Goal: Information Seeking & Learning: Learn about a topic

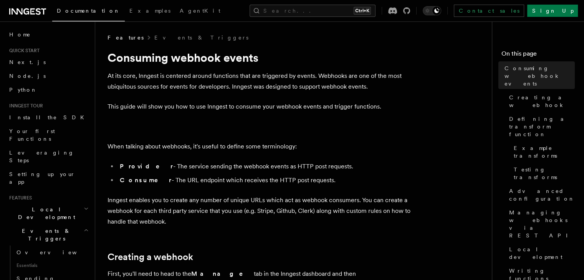
click at [216, 104] on p "This guide will show you how to use Inngest to consume your webhook events and …" at bounding box center [261, 106] width 307 height 11
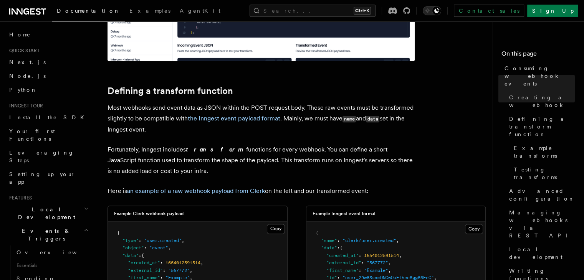
scroll to position [487, 0]
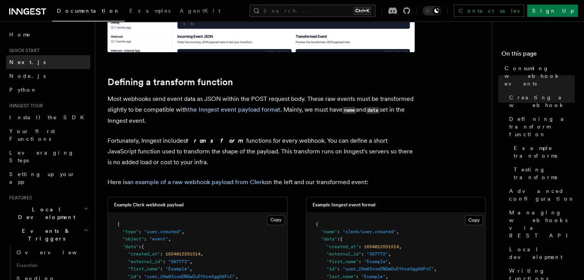
click at [49, 60] on link "Next.js" at bounding box center [48, 62] width 84 height 14
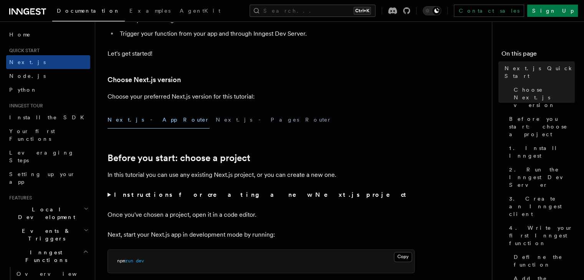
scroll to position [152, 0]
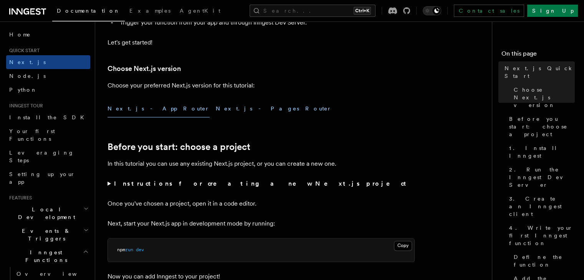
click at [216, 112] on button "Next.js - Pages Router" at bounding box center [274, 108] width 116 height 17
click at [153, 114] on button "Next.js - App Router" at bounding box center [159, 108] width 102 height 17
click at [232, 142] on link "Before you start: choose a project" at bounding box center [179, 147] width 143 height 11
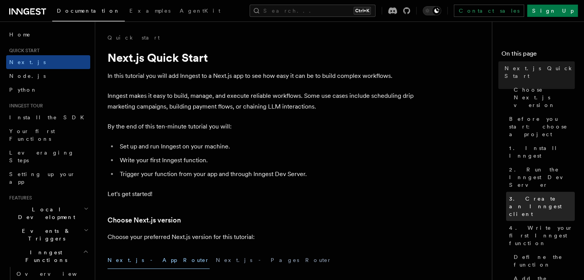
click at [288, 195] on span "3. Create an Inngest client" at bounding box center [542, 206] width 66 height 23
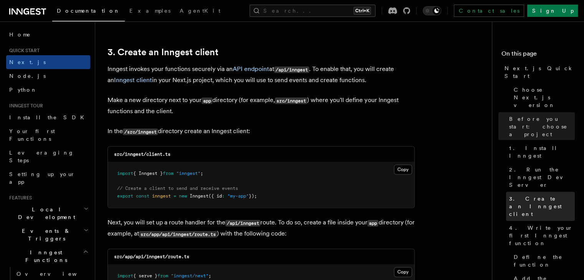
scroll to position [901, 0]
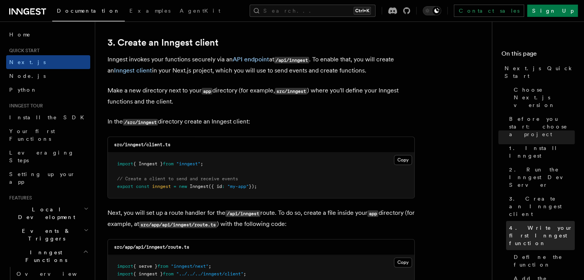
click at [288, 224] on span "4. Write your first Inngest function" at bounding box center [542, 235] width 66 height 23
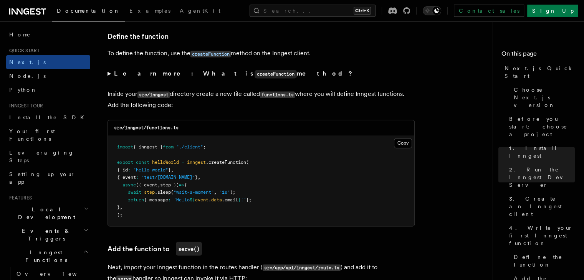
scroll to position [1311, 0]
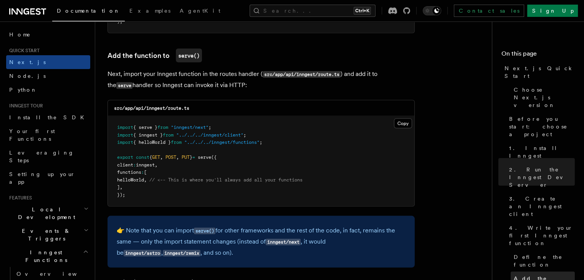
scroll to position [1512, 0]
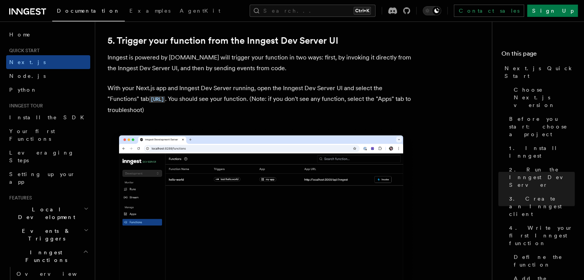
scroll to position [1776, 0]
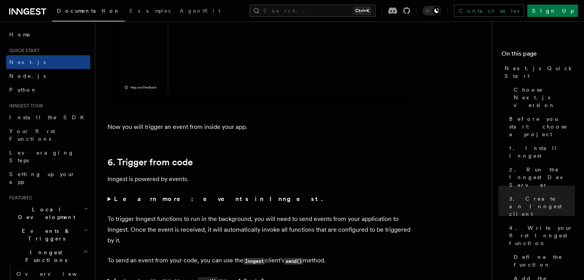
scroll to position [3884, 0]
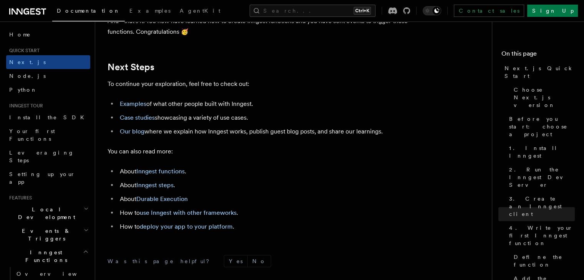
scroll to position [4819, 0]
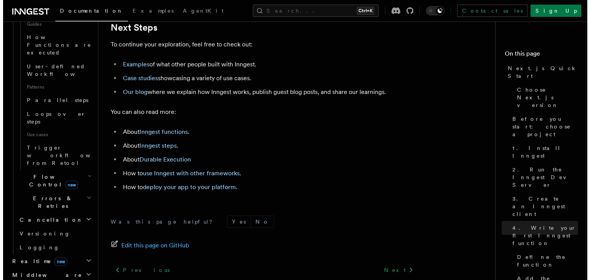
scroll to position [389, 0]
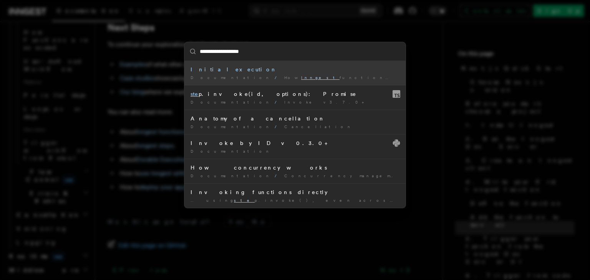
type input "**********"
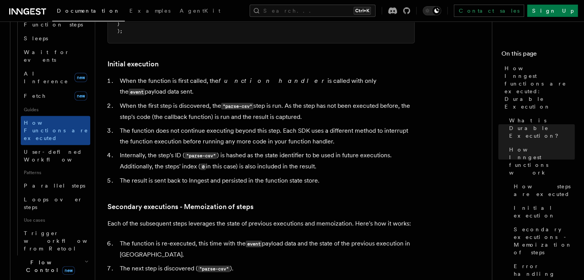
scroll to position [294, 0]
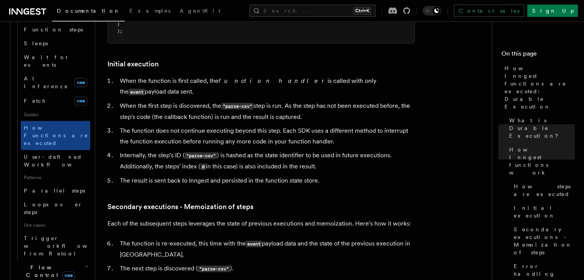
click at [73, 261] on h2 "Flow Control new" at bounding box center [51, 272] width 77 height 22
click at [79, 261] on h2 "Flow Control new" at bounding box center [51, 272] width 77 height 22
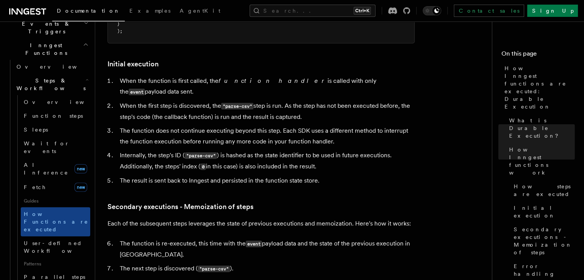
scroll to position [209, 0]
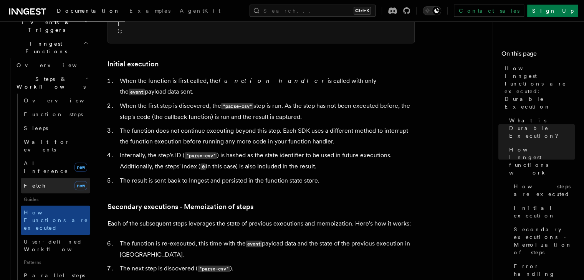
click at [50, 178] on link "Fetch new" at bounding box center [56, 185] width 70 height 15
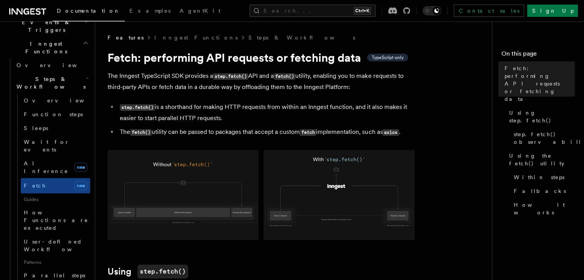
click at [212, 110] on li "step.fetch() is a shorthand for making HTTP requests from within an Inngest fun…" at bounding box center [266, 113] width 297 height 22
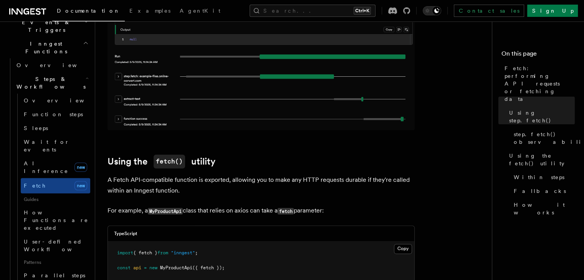
scroll to position [749, 0]
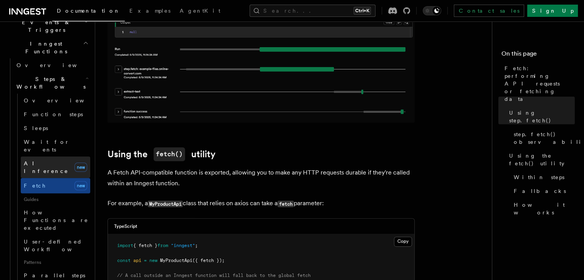
click at [59, 157] on link "AI Inference new" at bounding box center [56, 168] width 70 height 22
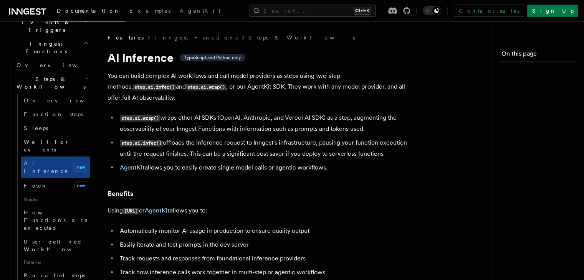
scroll to position [0, 103]
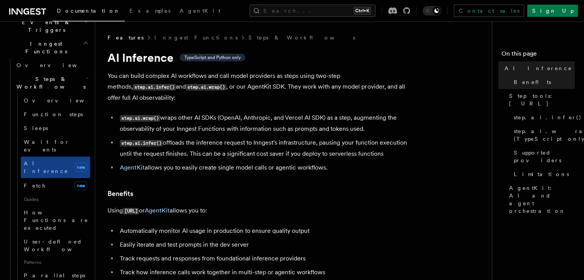
click at [173, 162] on li "AgentKit allows you to easily create single model calls or agentic workflows." at bounding box center [266, 167] width 297 height 11
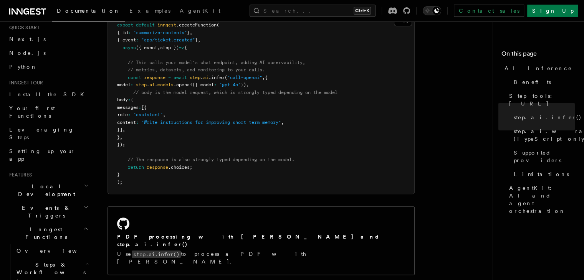
scroll to position [20, 0]
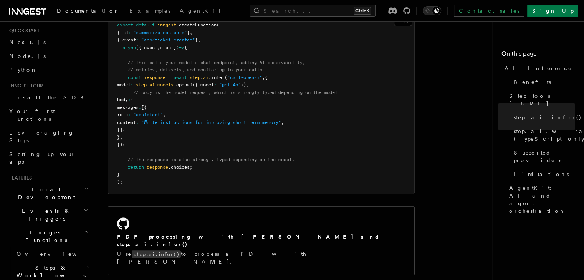
click at [66, 226] on h2 "Inngest Functions" at bounding box center [48, 237] width 84 height 22
click at [75, 204] on h2 "Events & Triggers" at bounding box center [48, 215] width 84 height 22
click at [51, 277] on span "Event payload format" at bounding box center [54, 284] width 74 height 15
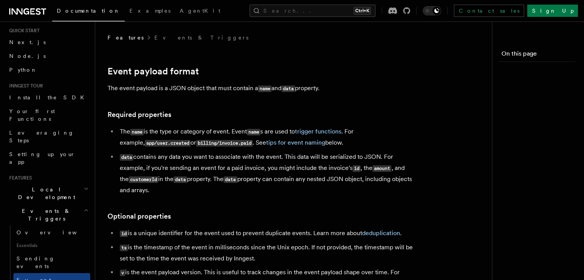
scroll to position [0, 63]
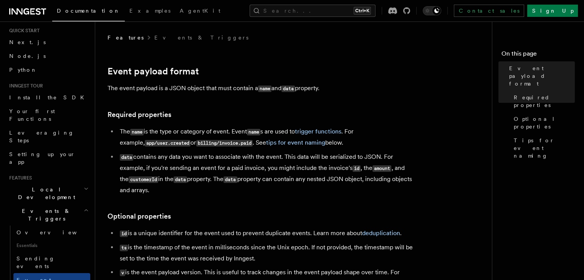
click at [192, 252] on li "ts is the timestamp of the event in milliseconds since the Unix epoch. If not p…" at bounding box center [266, 253] width 297 height 22
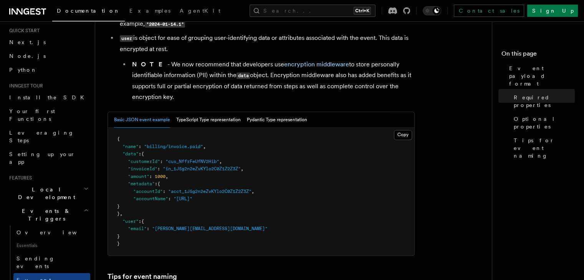
scroll to position [263, 0]
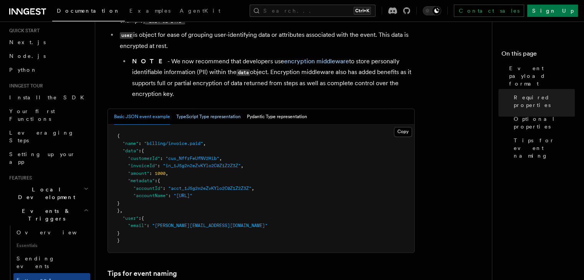
click at [222, 117] on button "TypeScript Type representation" at bounding box center [208, 117] width 65 height 16
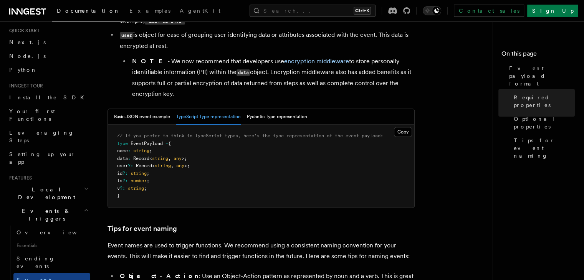
click at [223, 179] on pre "// If you prefer to think in TypeScript types, here's the type representation o…" at bounding box center [261, 166] width 306 height 83
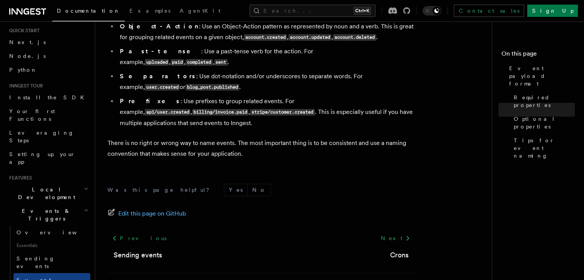
scroll to position [2, 0]
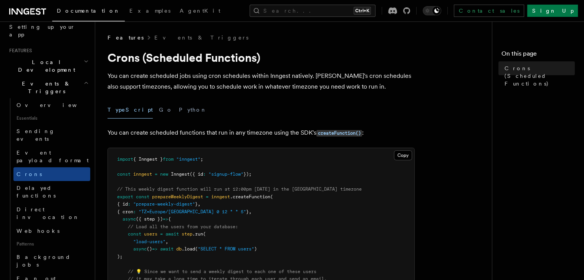
scroll to position [151, 0]
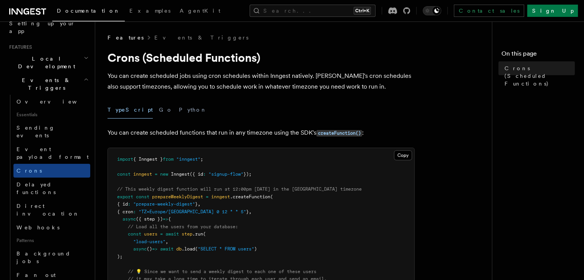
click at [237, 197] on span ".createFunction" at bounding box center [250, 196] width 40 height 5
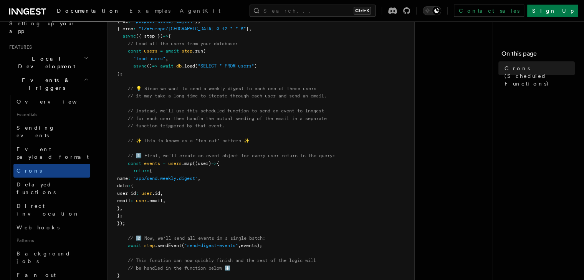
scroll to position [189, 0]
